Goal: Information Seeking & Learning: Learn about a topic

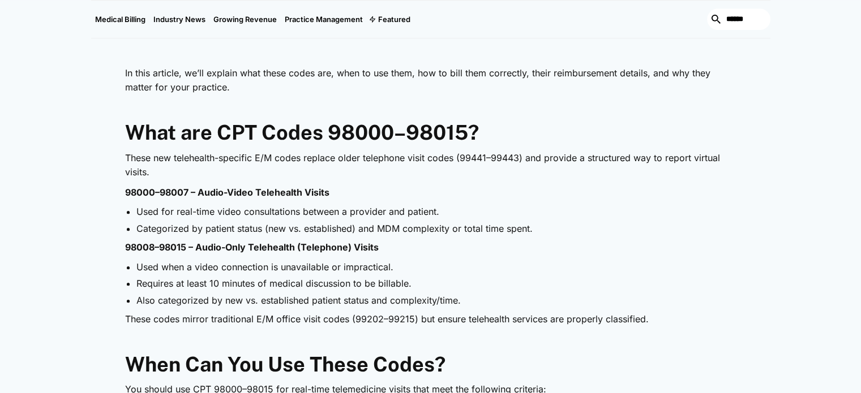
scroll to position [566, 0]
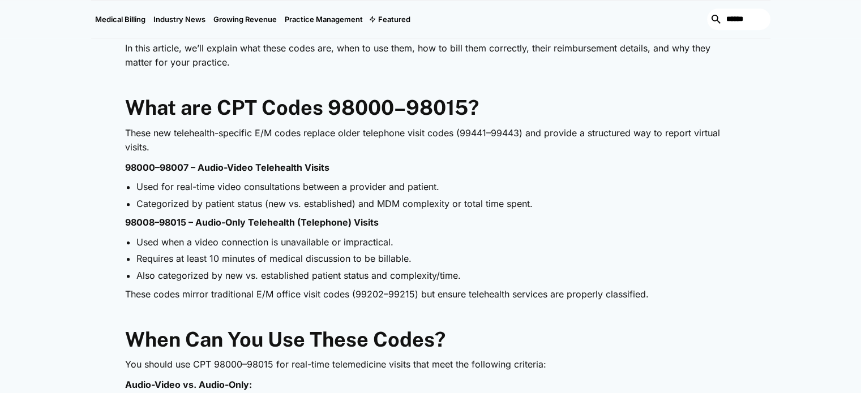
click at [145, 217] on strong "98008–98015 – Audio-Only Telehealth (Telephone) Visits" at bounding box center [252, 222] width 254 height 11
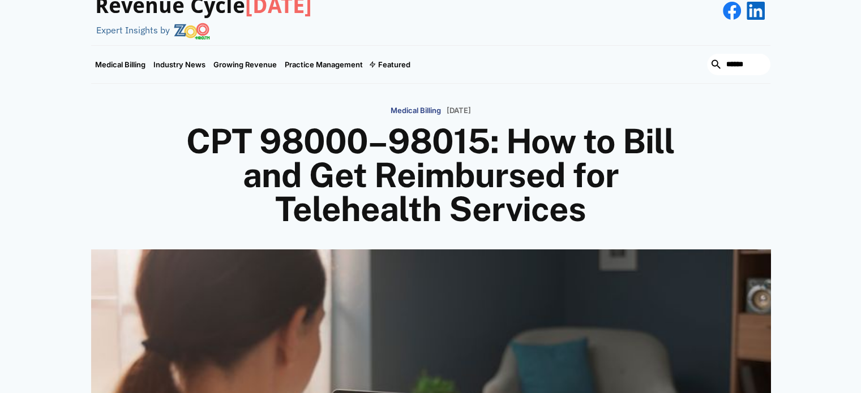
scroll to position [0, 0]
